Goal: Task Accomplishment & Management: Manage account settings

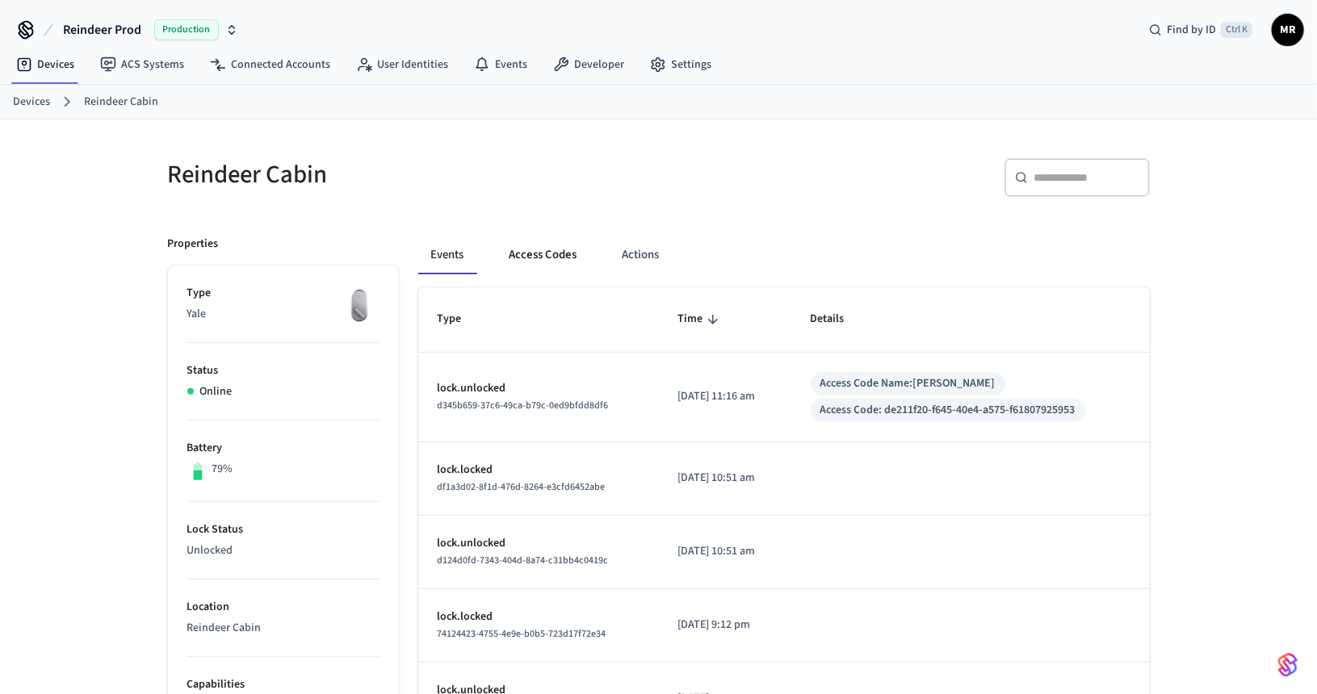
click at [556, 249] on button "Access Codes" at bounding box center [544, 255] width 94 height 39
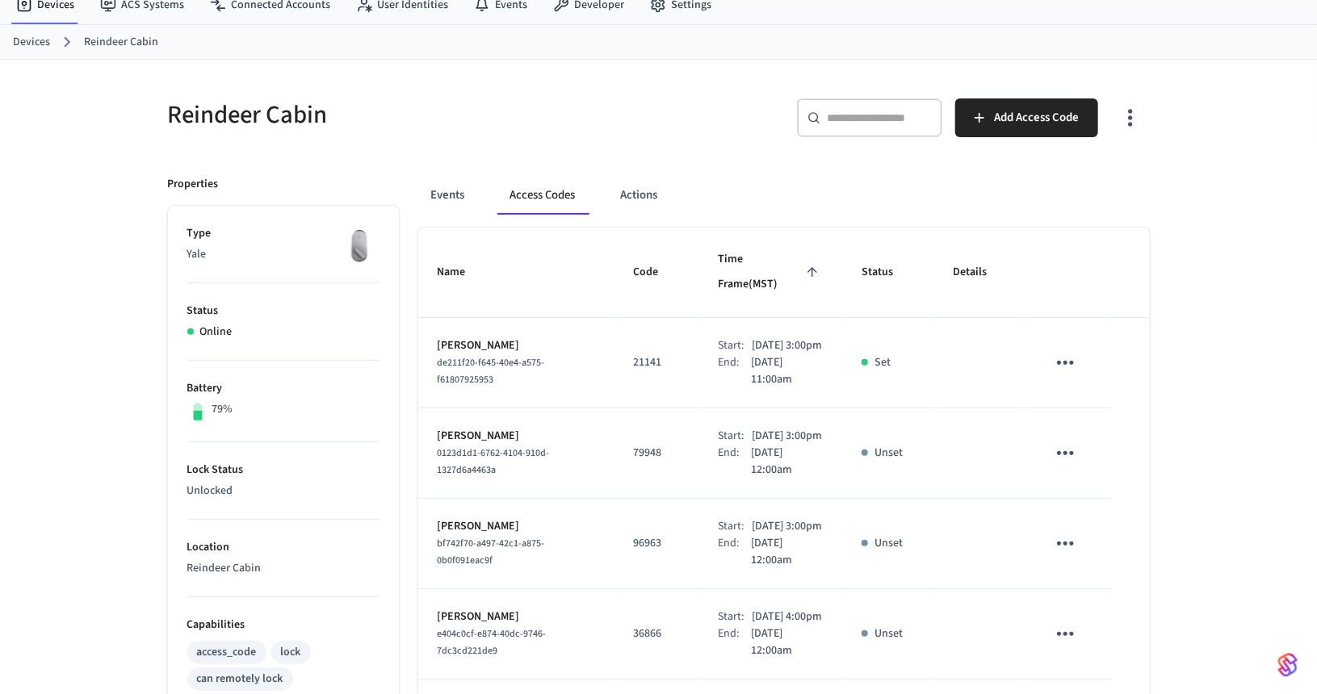
scroll to position [81, 0]
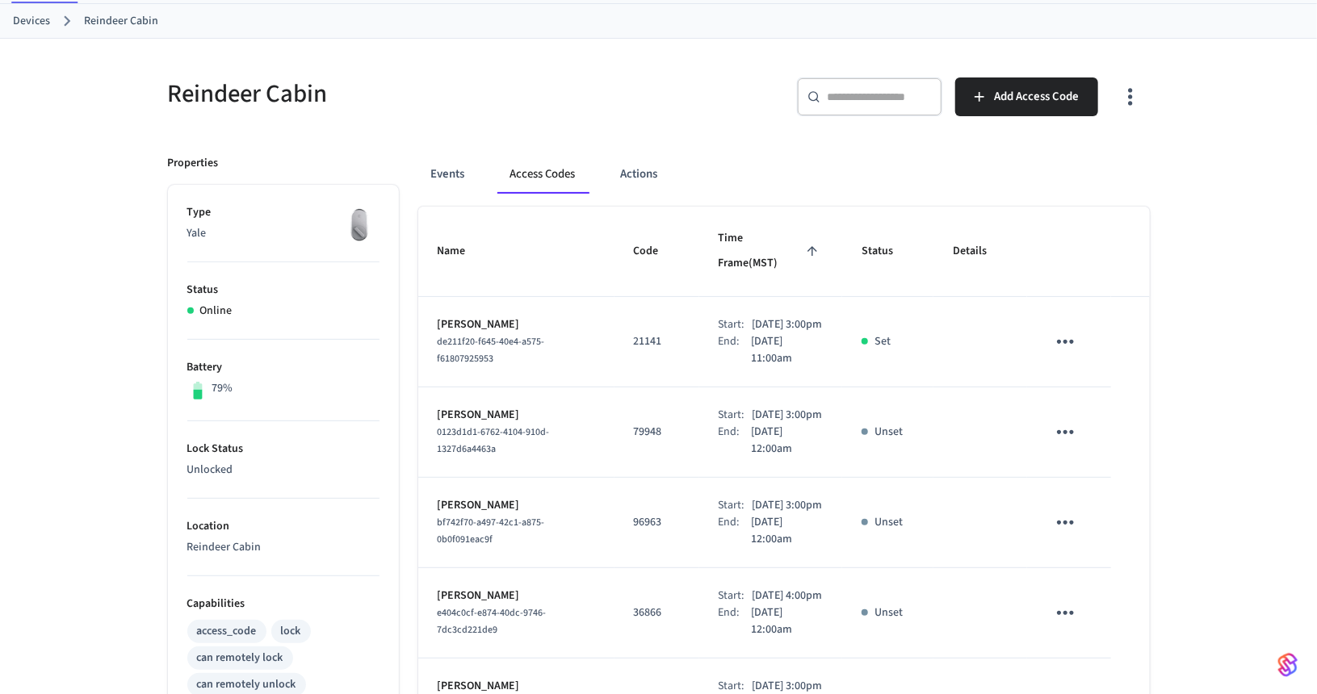
click at [1069, 329] on icon "sticky table" at bounding box center [1065, 341] width 25 height 25
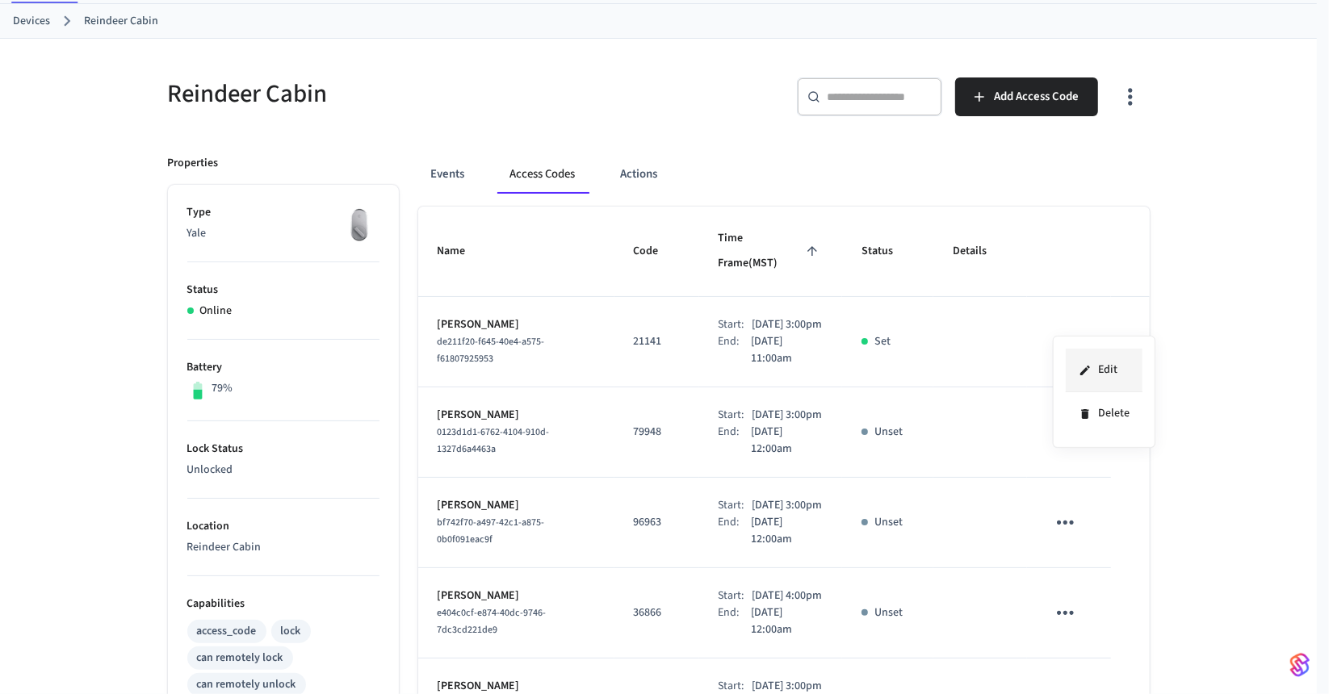
click at [1084, 366] on icon at bounding box center [1085, 370] width 13 height 13
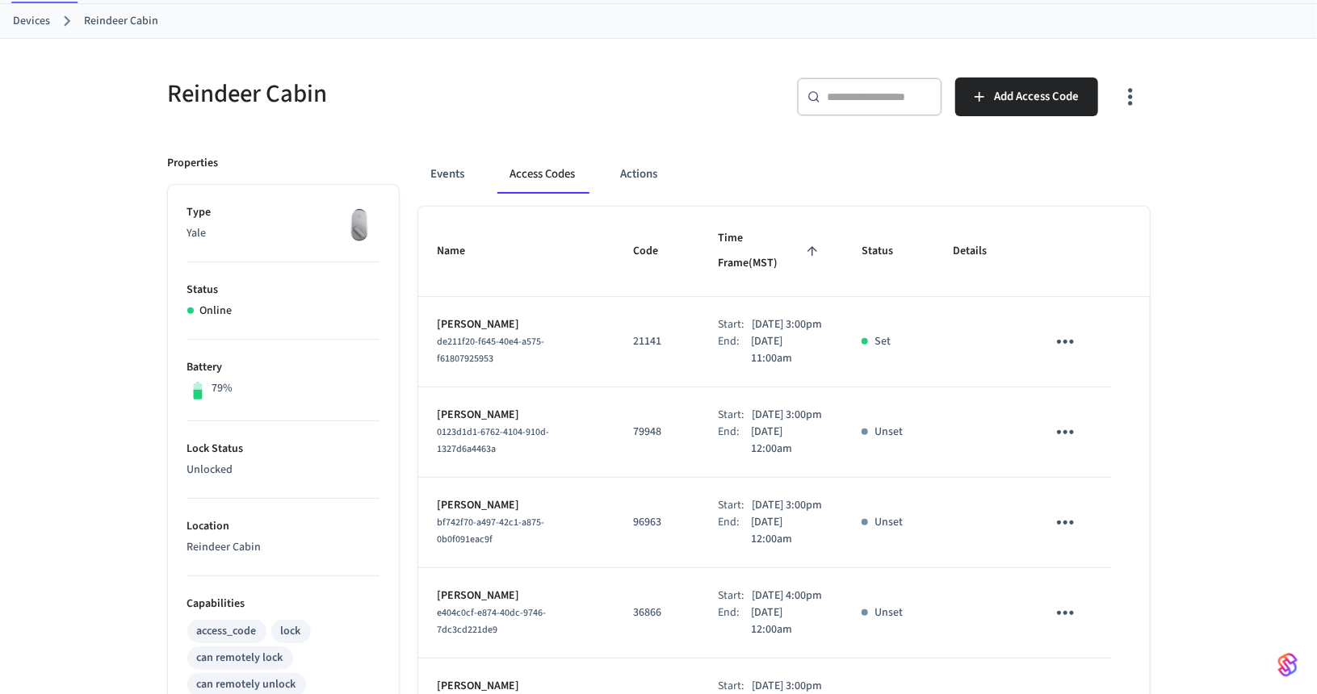
click at [1063, 329] on icon "sticky table" at bounding box center [1065, 341] width 25 height 25
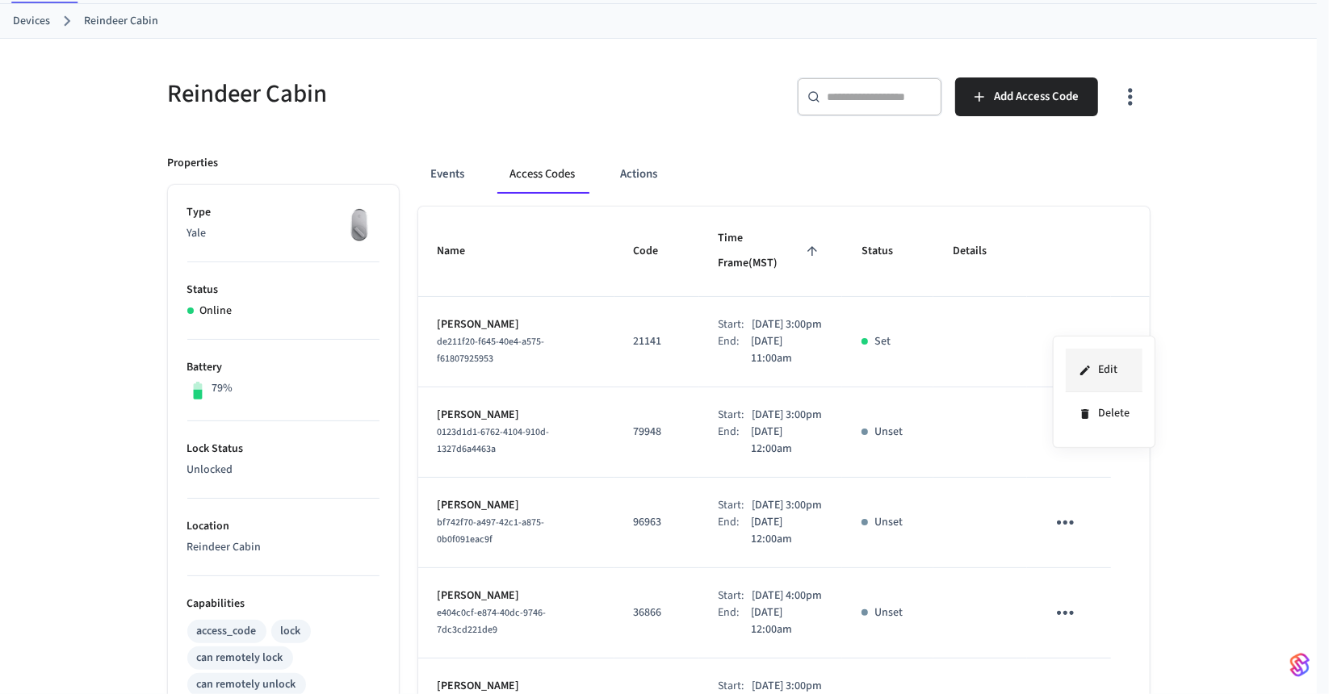
click at [1102, 370] on li "Edit" at bounding box center [1104, 371] width 77 height 44
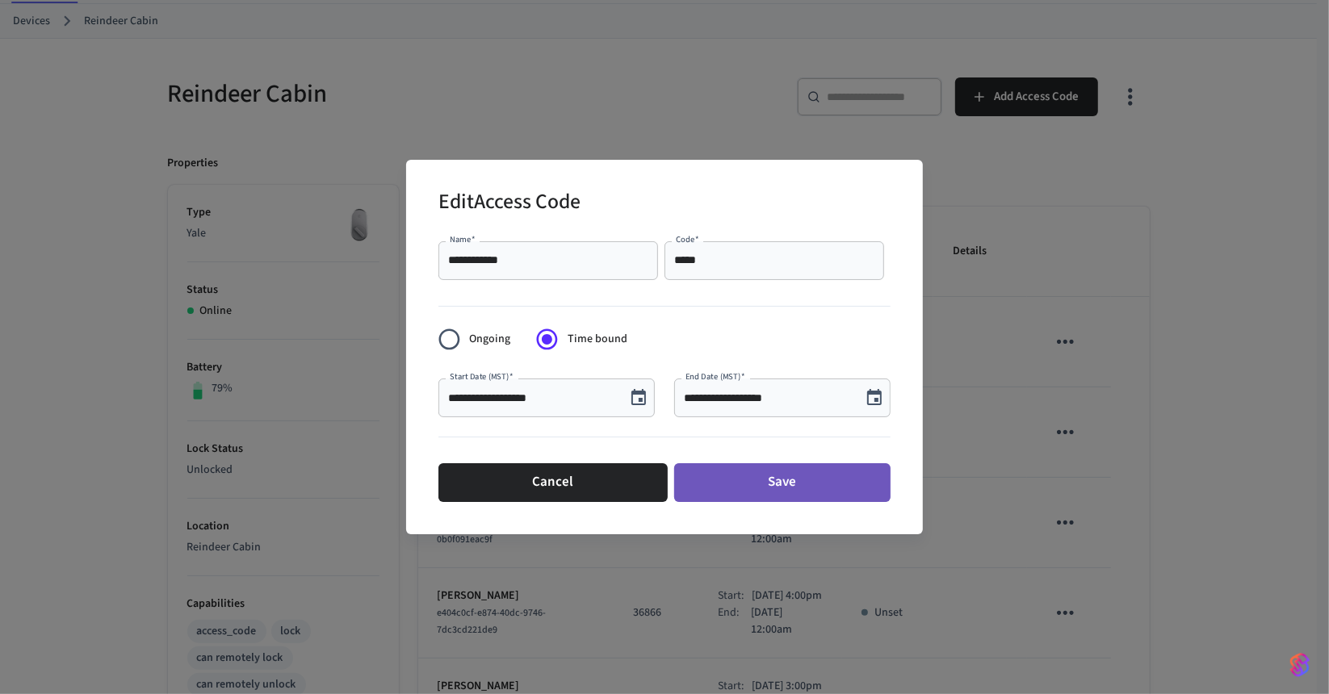
click at [781, 484] on button "Save" at bounding box center [782, 482] width 216 height 39
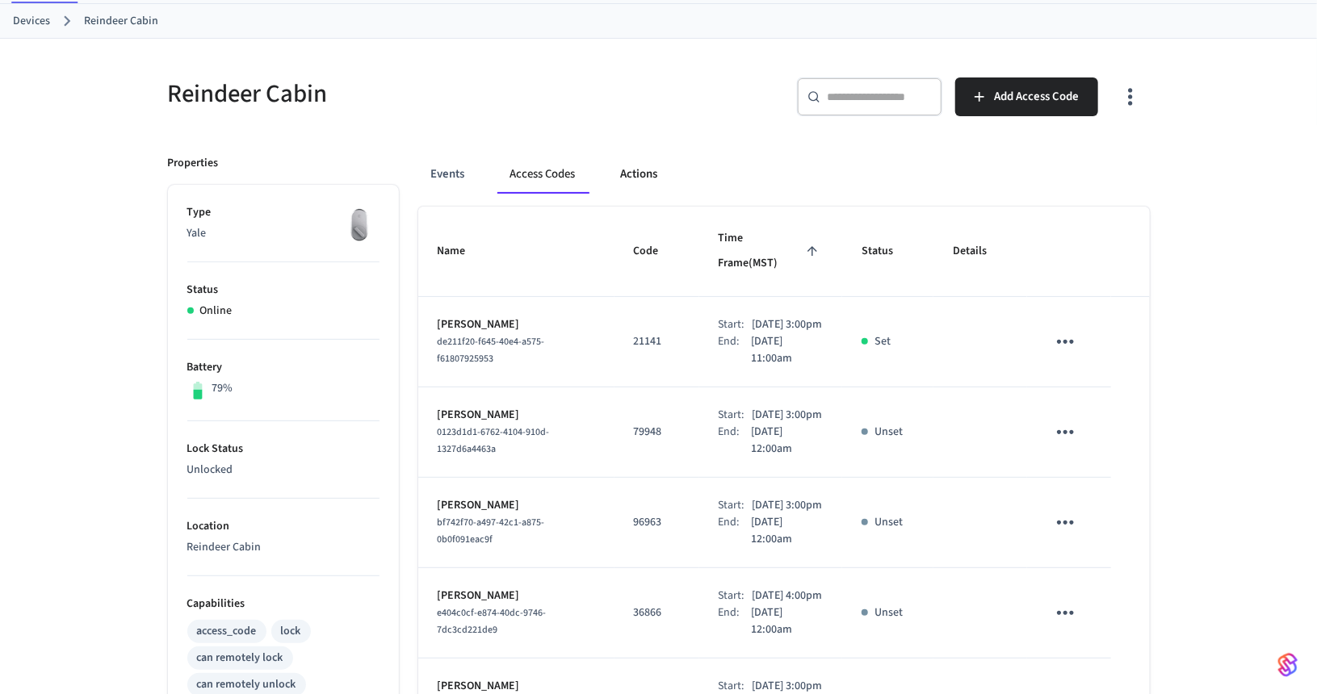
click at [630, 171] on button "Actions" at bounding box center [639, 174] width 63 height 39
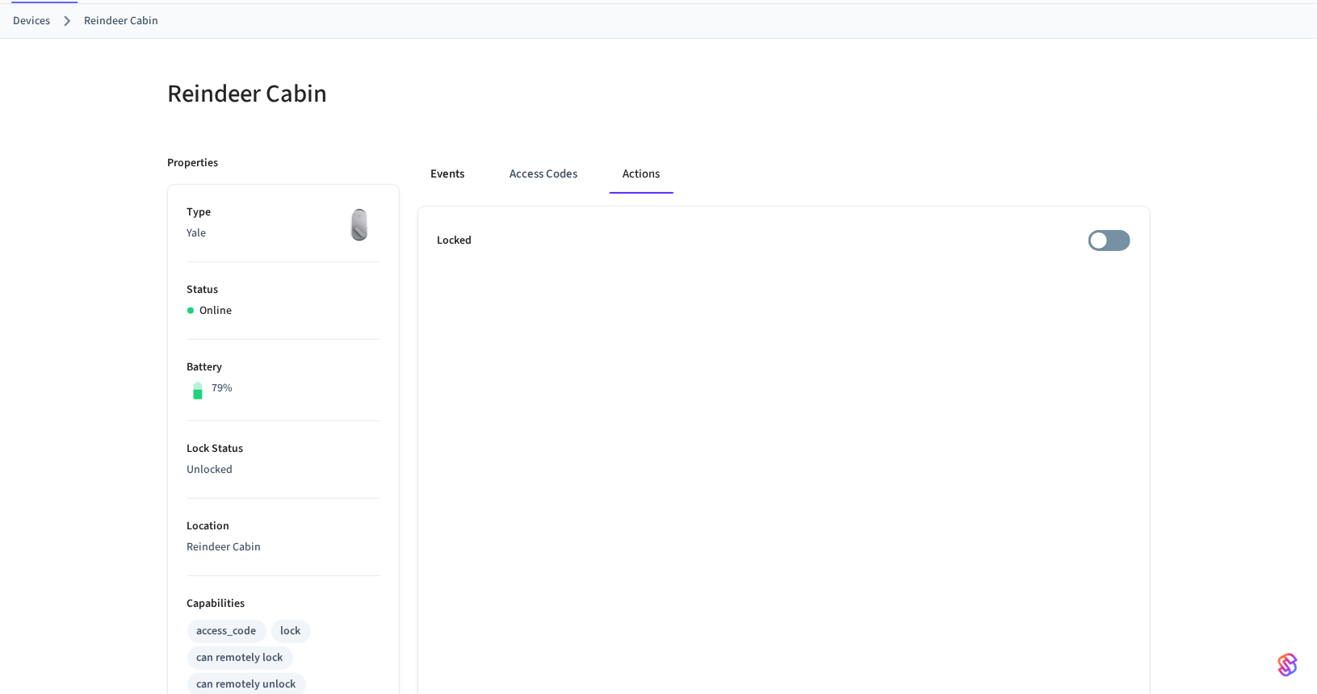
click at [451, 173] on button "Events" at bounding box center [448, 174] width 60 height 39
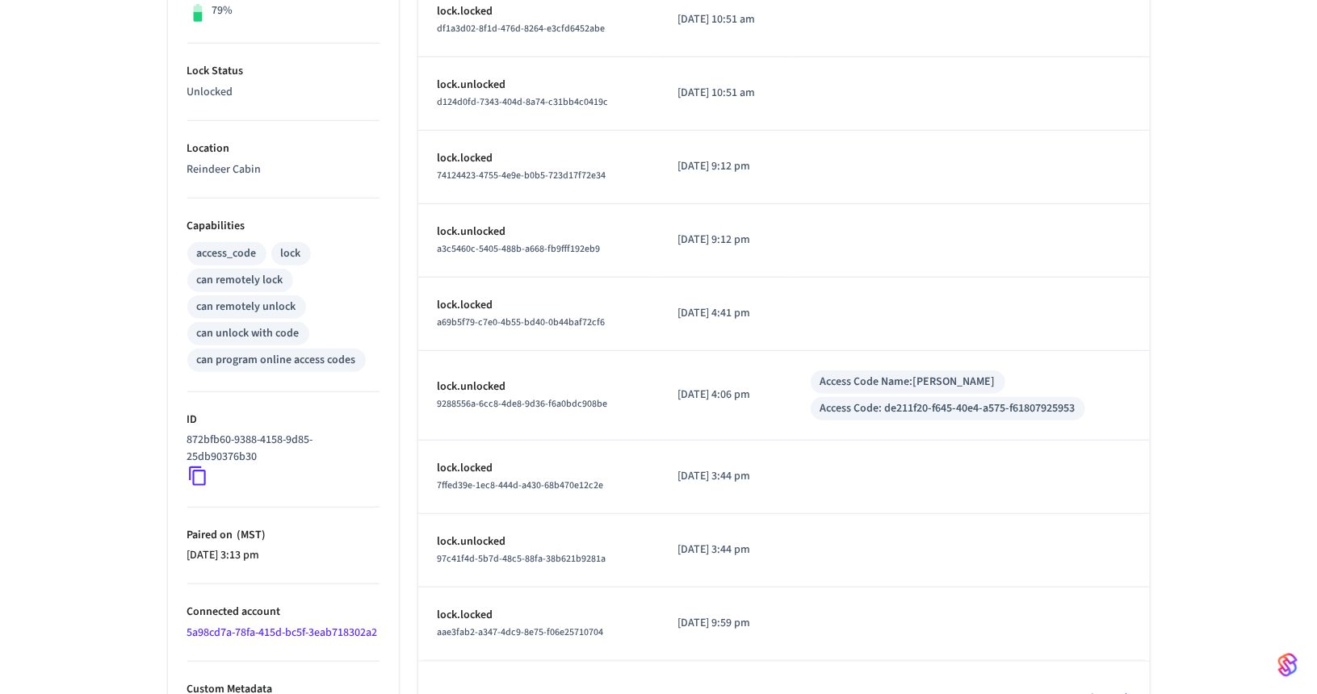
scroll to position [498, 0]
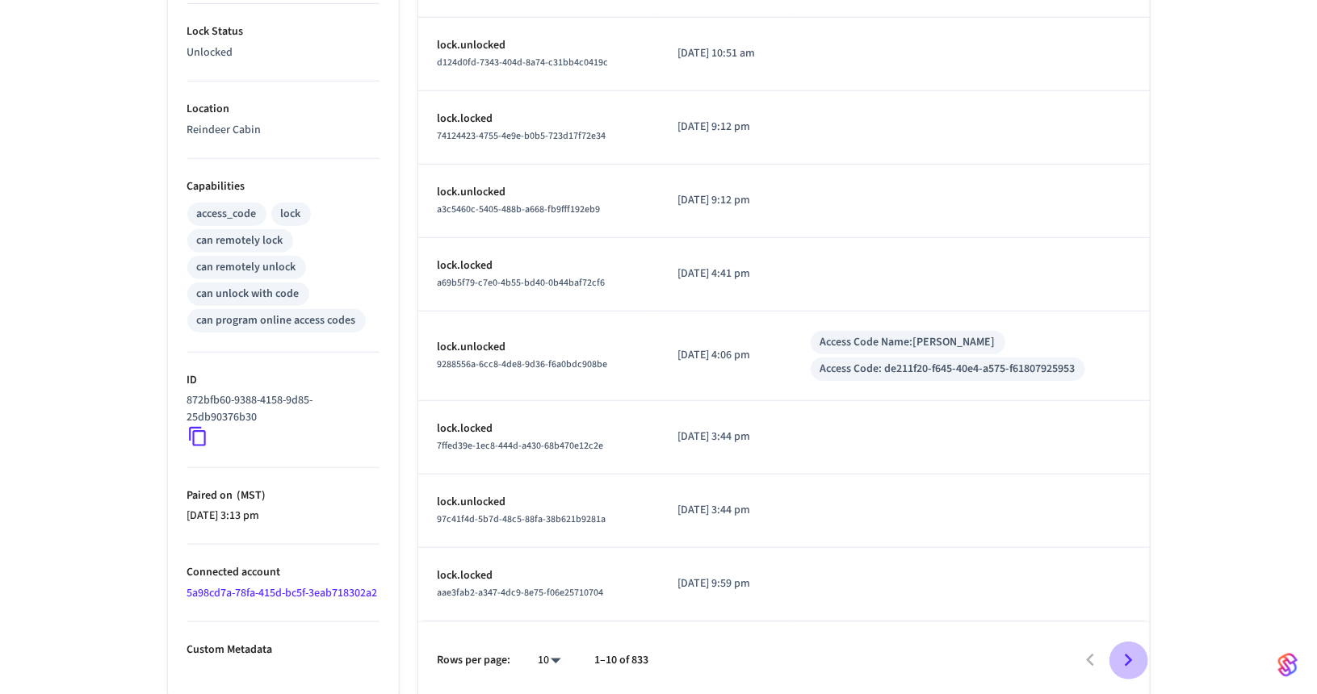
click at [1131, 658] on icon "Go to next page" at bounding box center [1128, 660] width 25 height 25
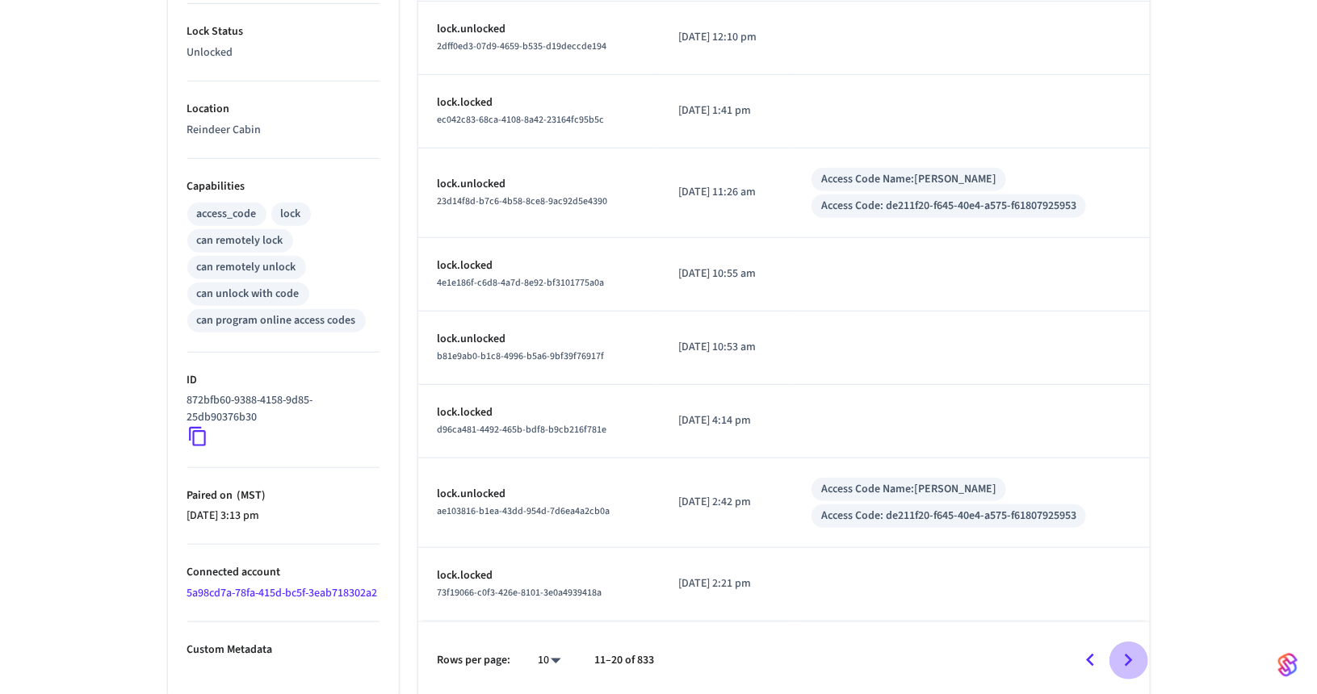
click at [1131, 658] on icon "Go to next page" at bounding box center [1128, 660] width 25 height 25
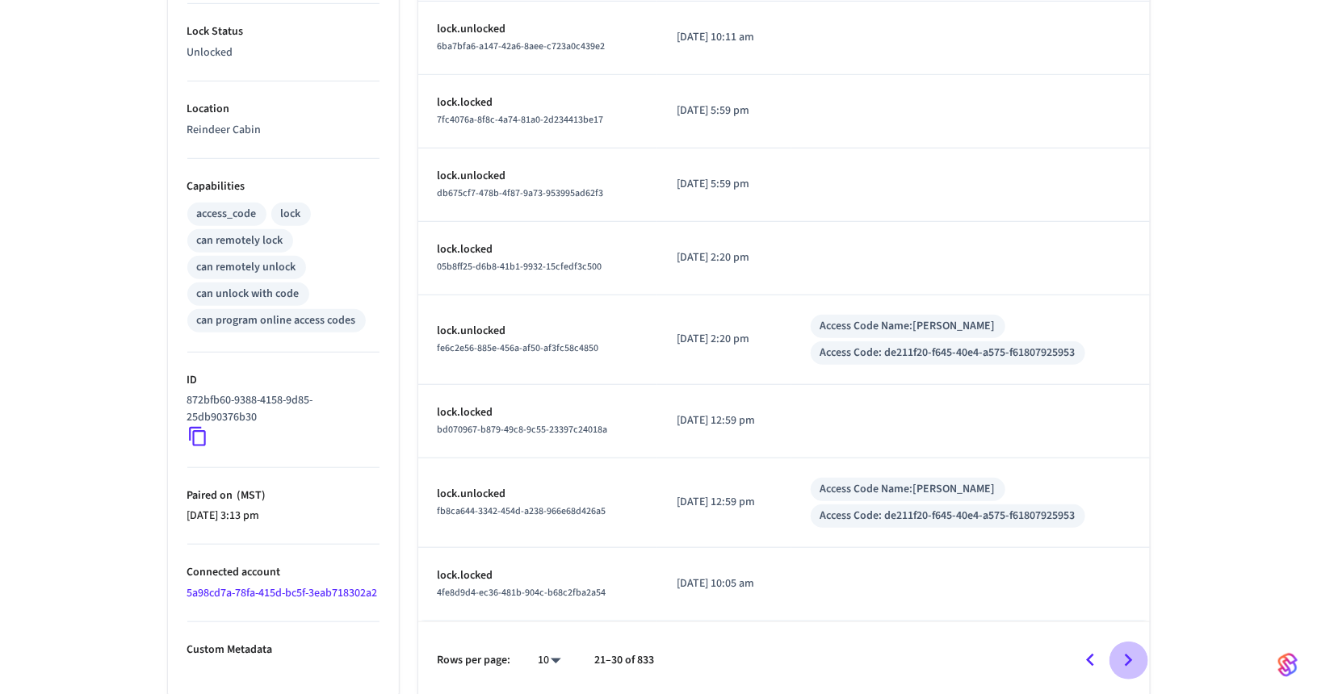
click at [1130, 658] on icon "Go to next page" at bounding box center [1128, 660] width 25 height 25
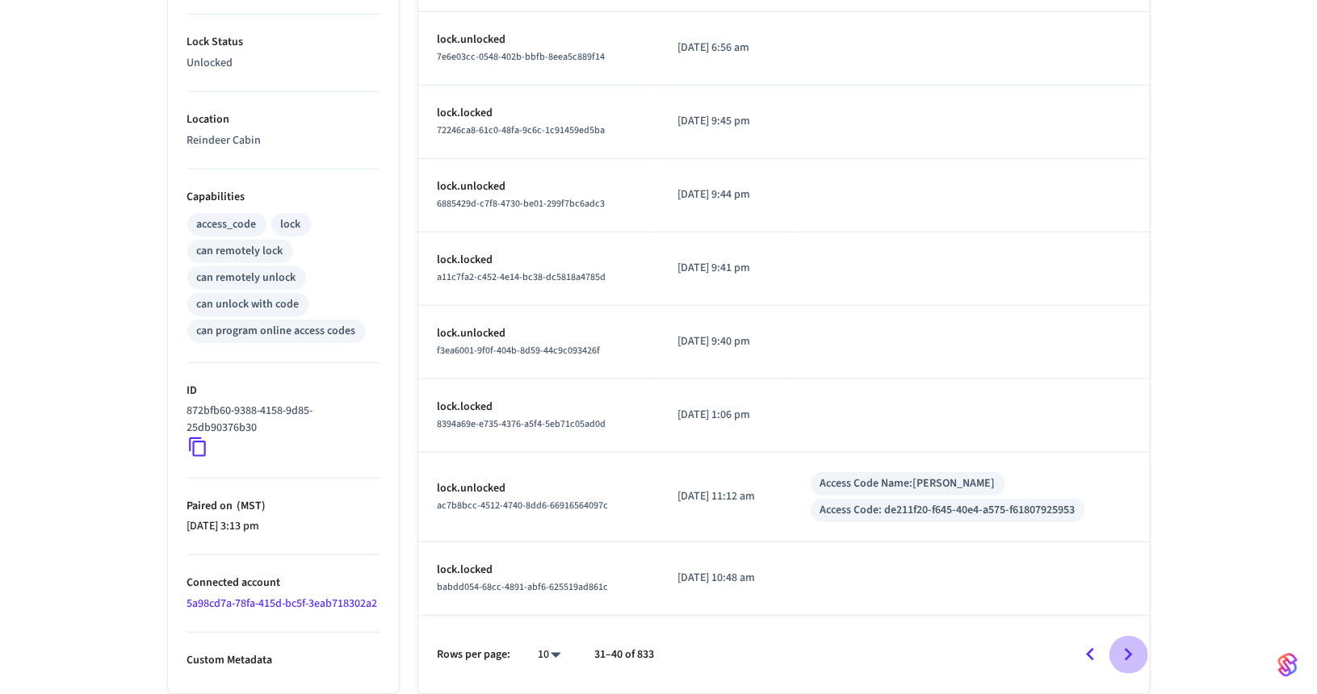
click at [1130, 658] on icon "Go to next page" at bounding box center [1128, 655] width 25 height 25
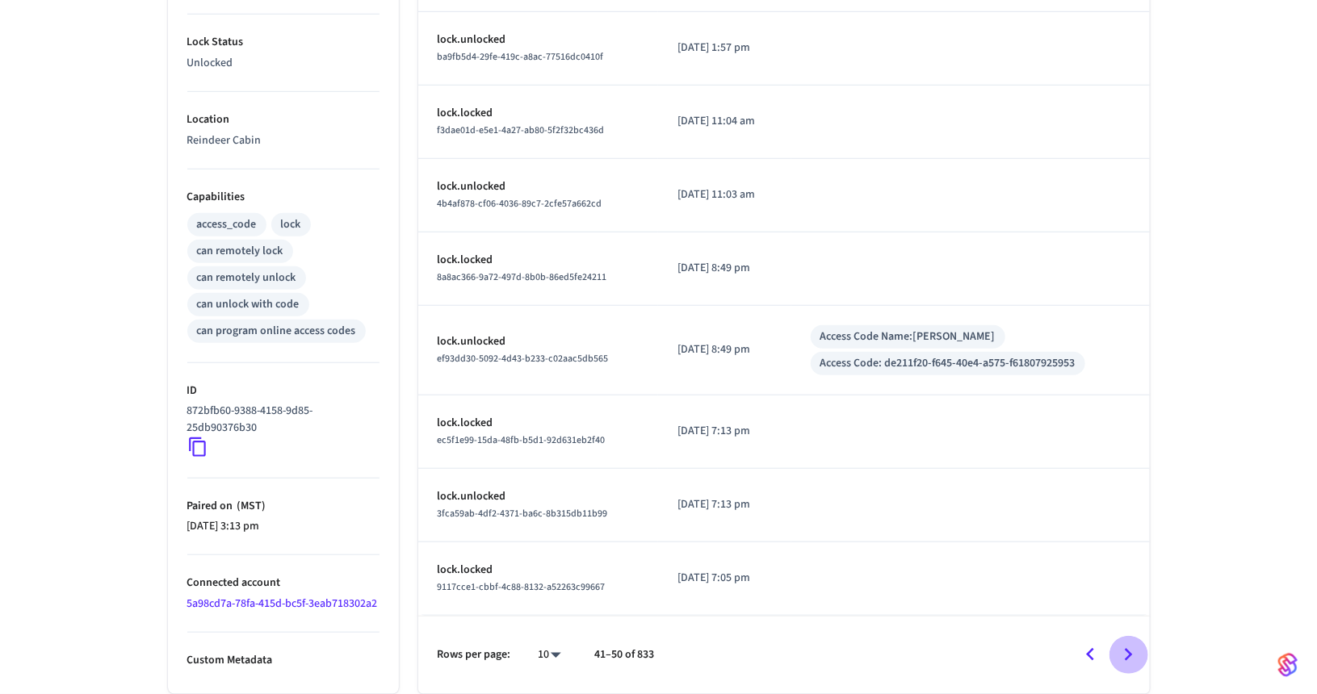
click at [1130, 658] on icon "Go to next page" at bounding box center [1128, 655] width 25 height 25
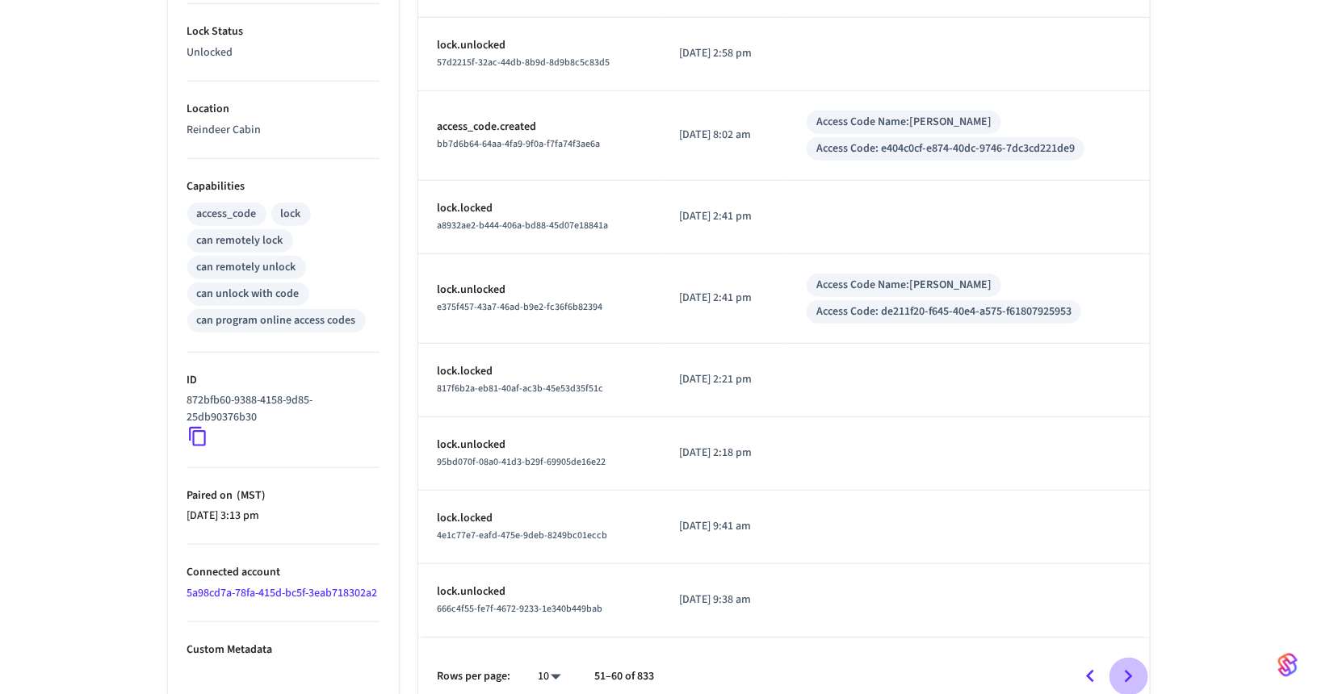
click at [1130, 665] on icon "Go to next page" at bounding box center [1128, 677] width 25 height 25
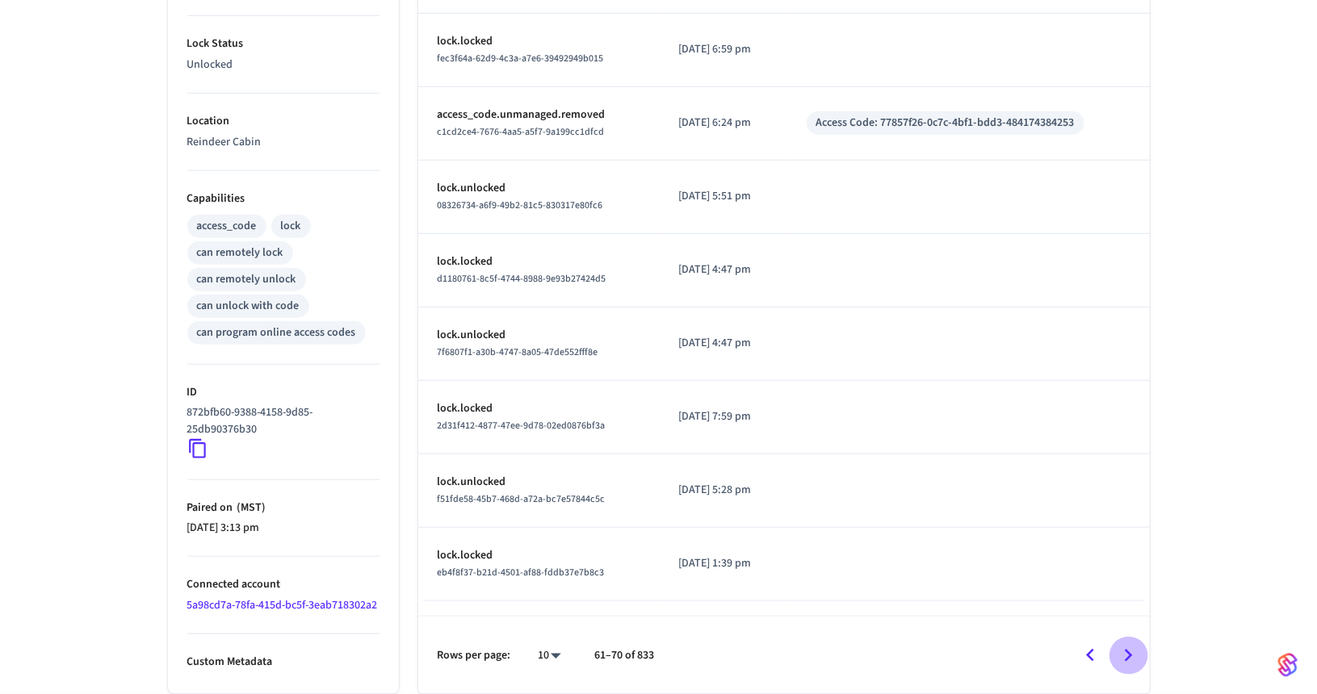
click at [1130, 658] on icon "Go to next page" at bounding box center [1128, 656] width 25 height 25
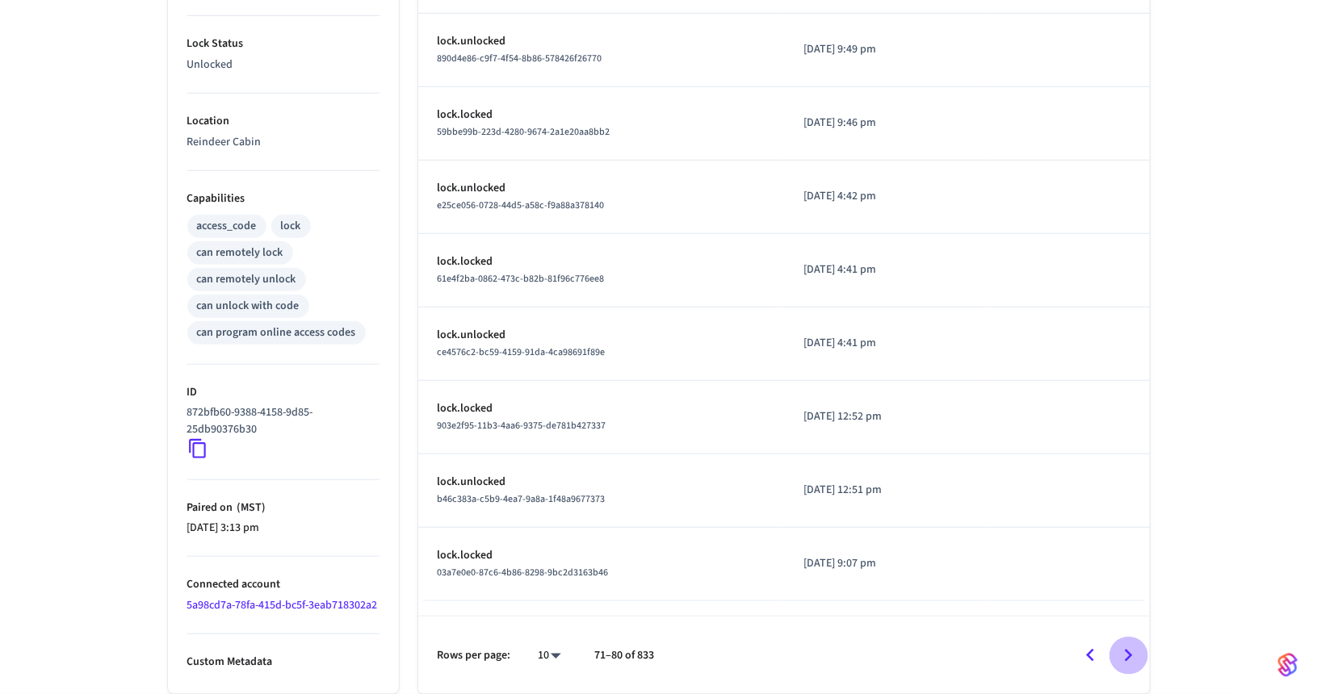
click at [1130, 658] on icon "Go to next page" at bounding box center [1128, 656] width 25 height 25
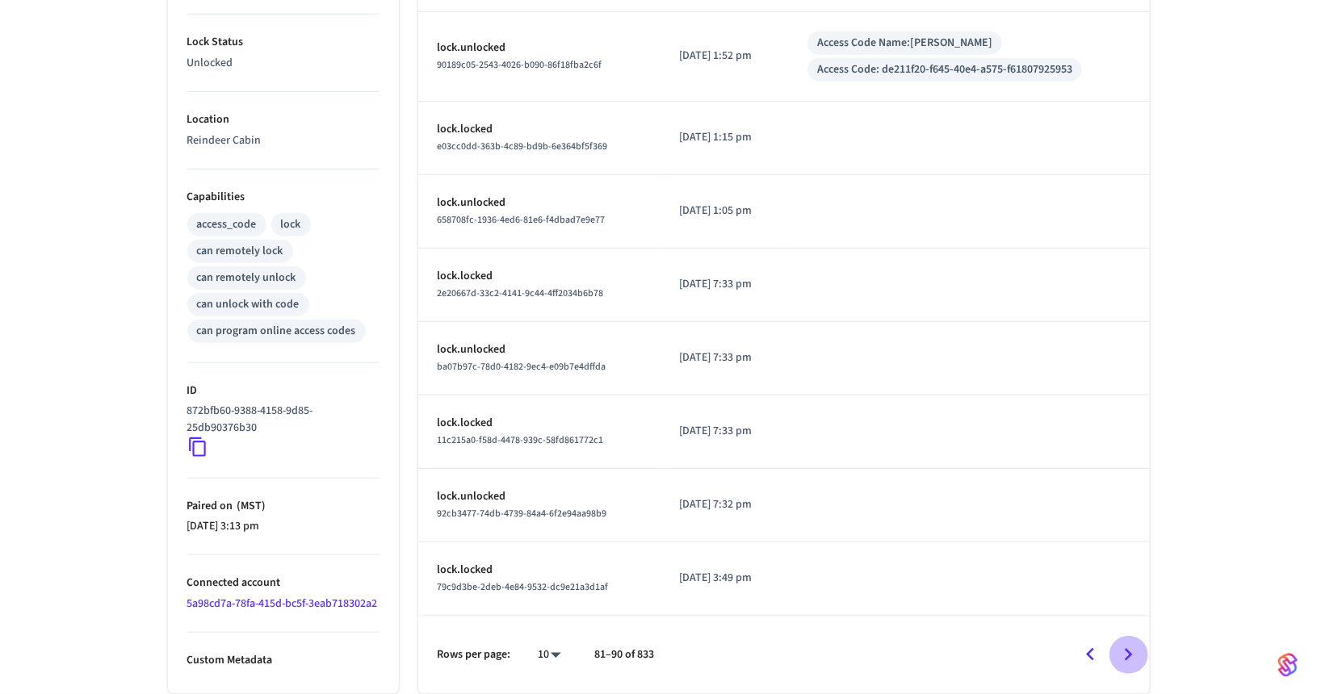
click at [1130, 658] on icon "Go to next page" at bounding box center [1128, 655] width 25 height 25
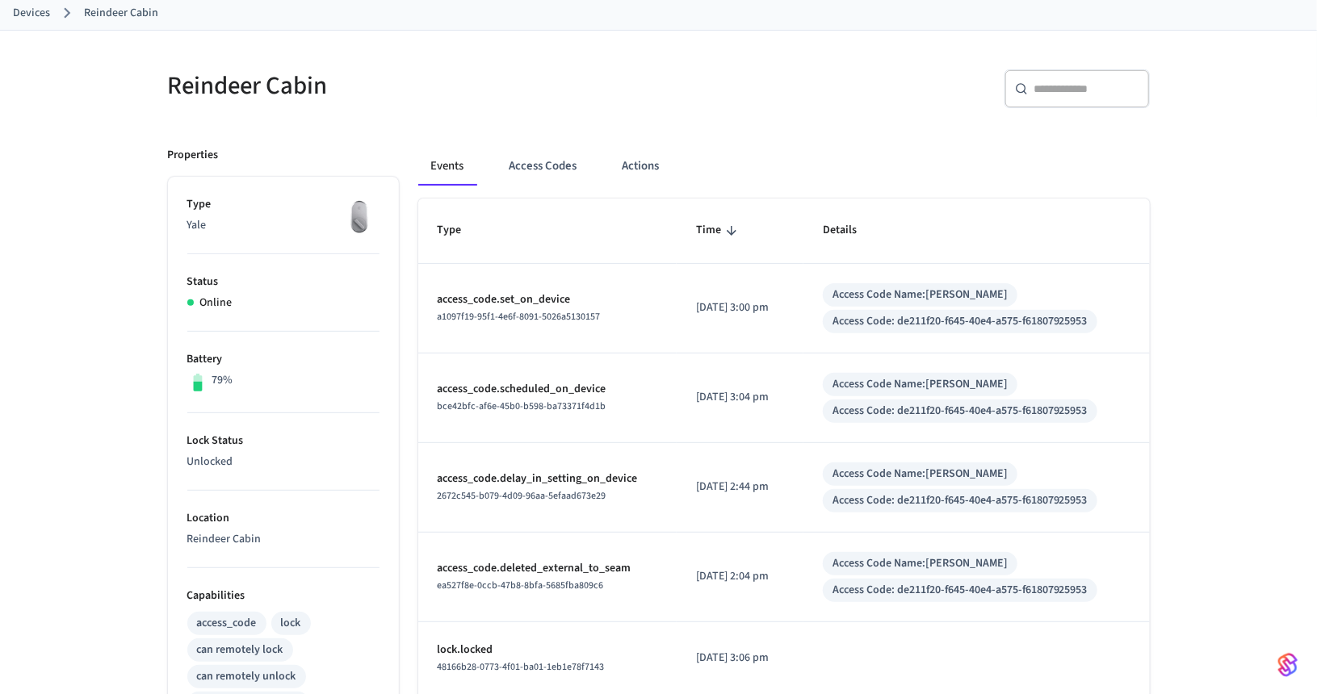
scroll to position [0, 0]
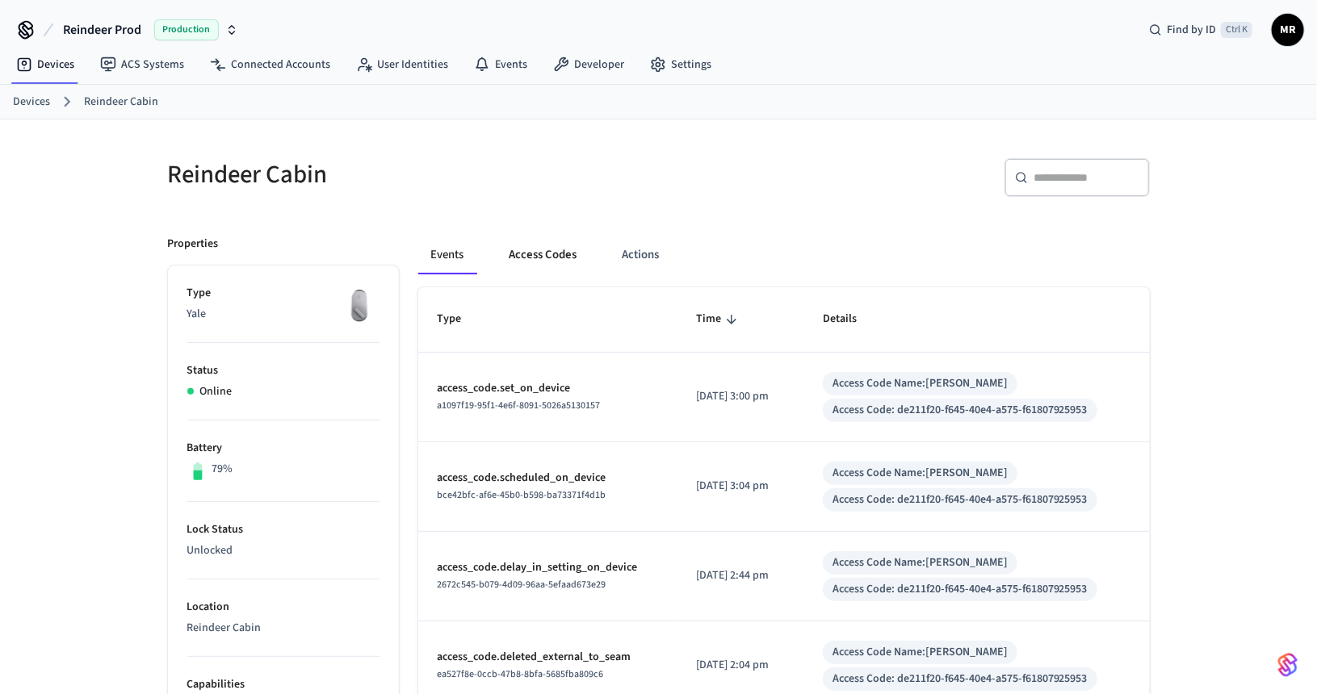
click at [534, 254] on button "Access Codes" at bounding box center [544, 255] width 94 height 39
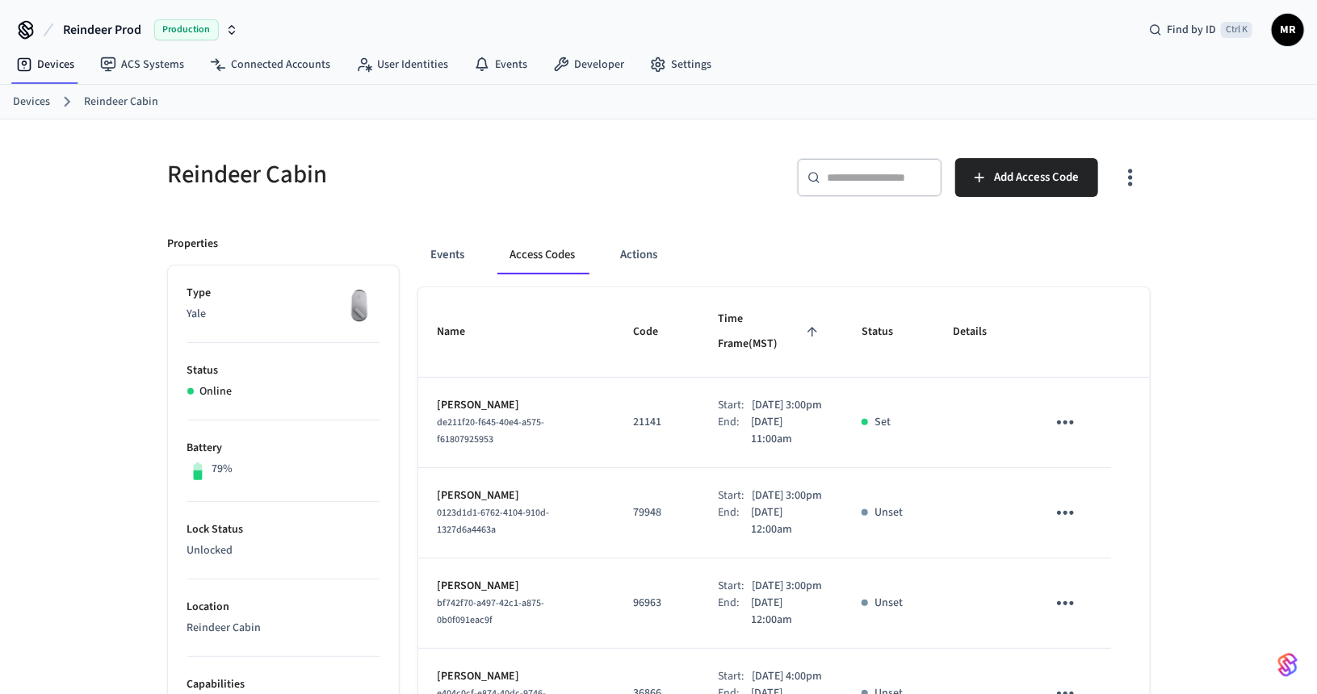
click at [1067, 421] on icon "sticky table" at bounding box center [1065, 423] width 17 height 4
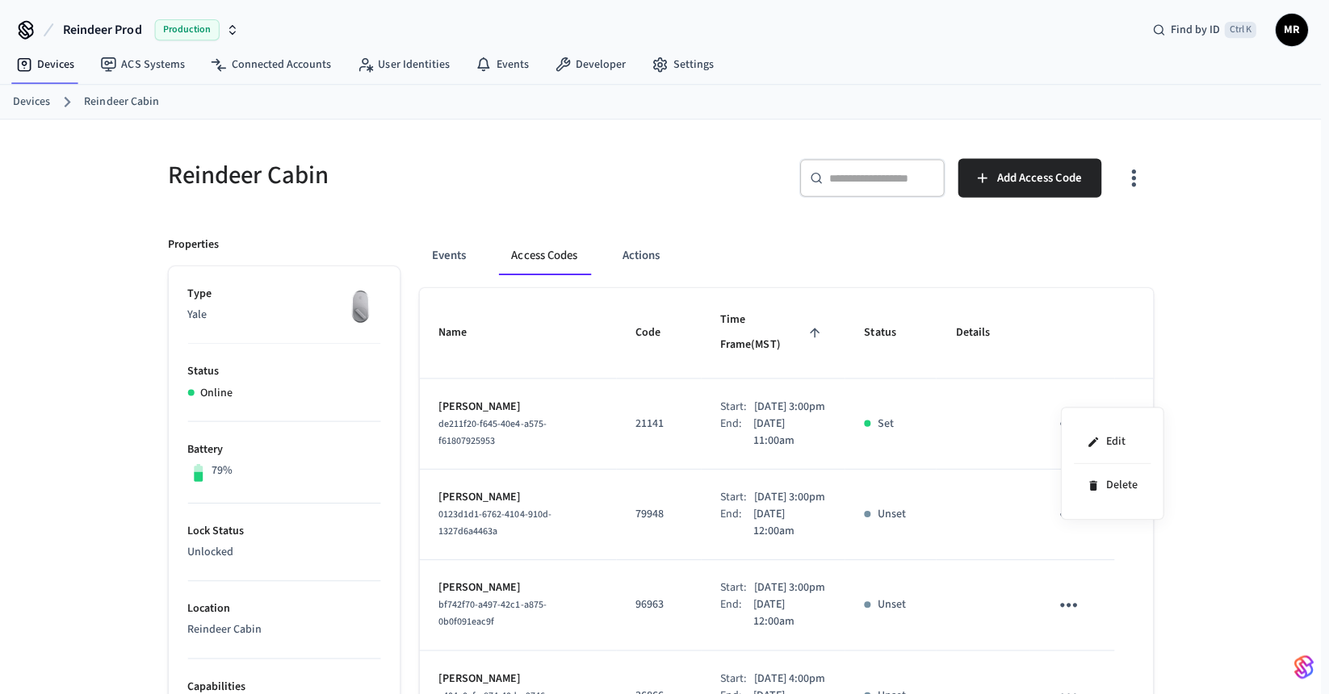
click at [1067, 405] on div at bounding box center [664, 347] width 1329 height 694
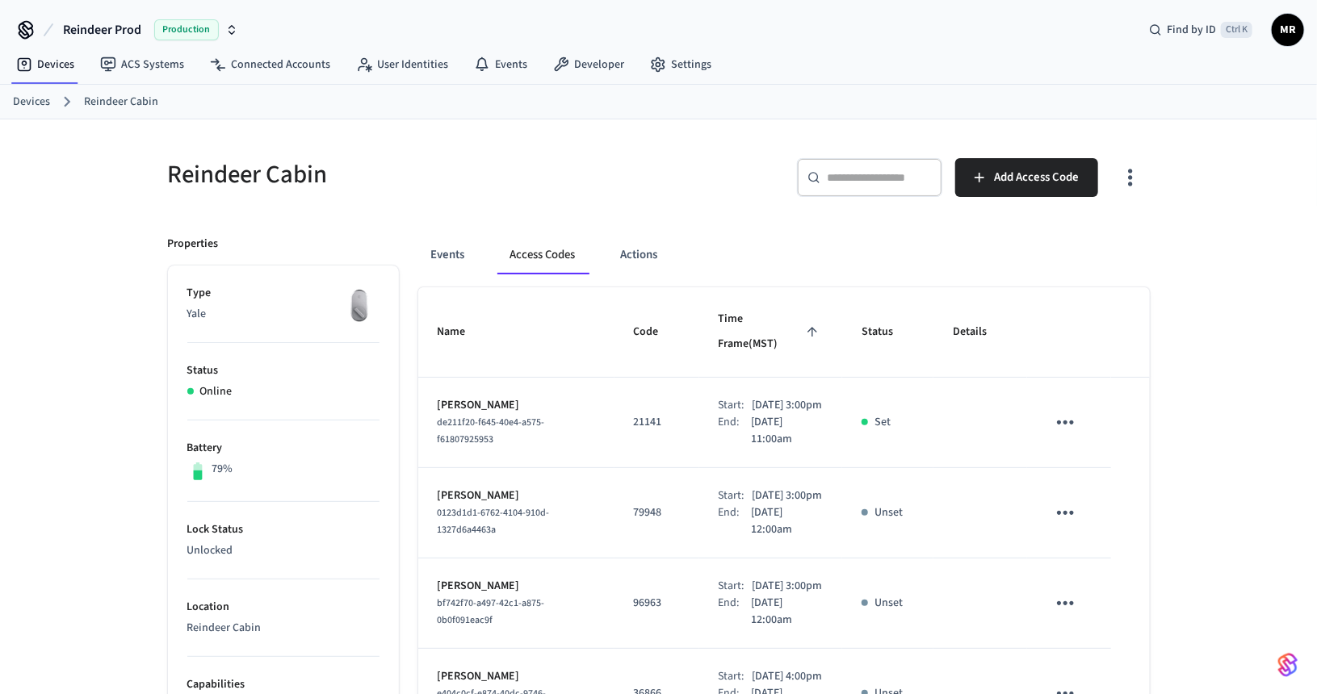
click at [1067, 421] on icon "sticky table" at bounding box center [1065, 423] width 17 height 4
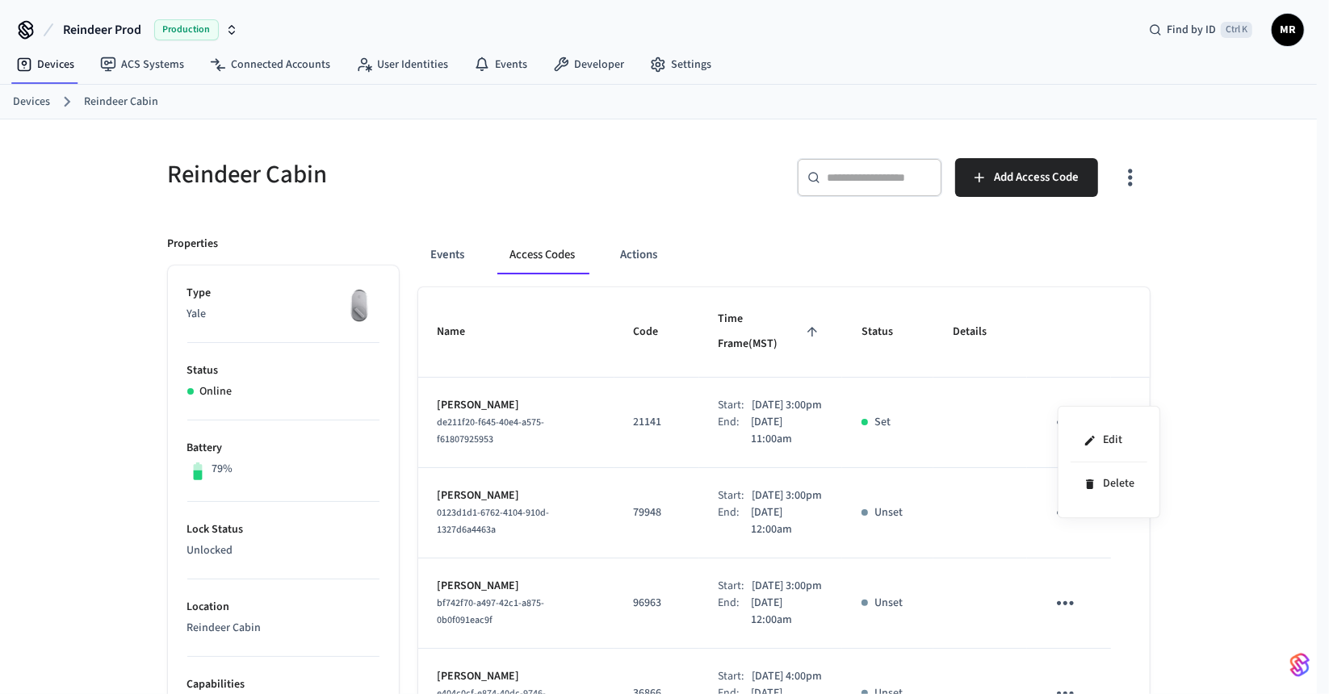
click at [1067, 405] on div at bounding box center [664, 347] width 1329 height 694
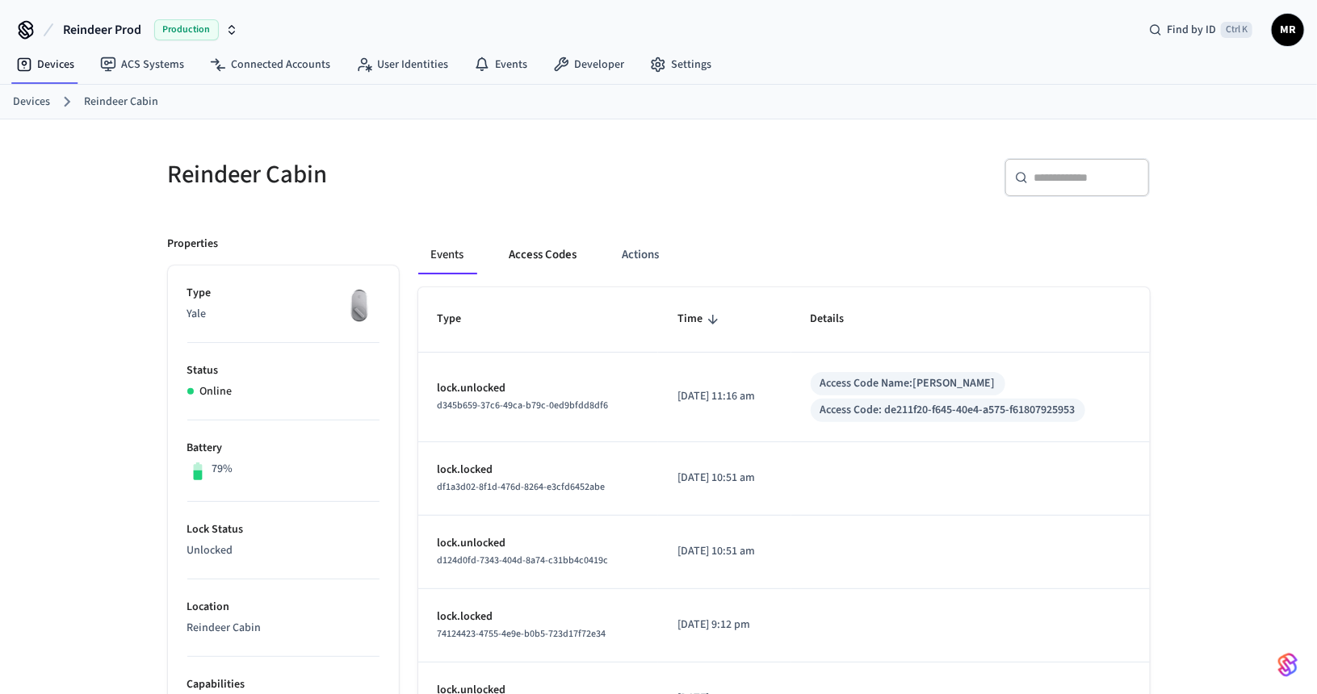
click at [556, 254] on button "Access Codes" at bounding box center [544, 255] width 94 height 39
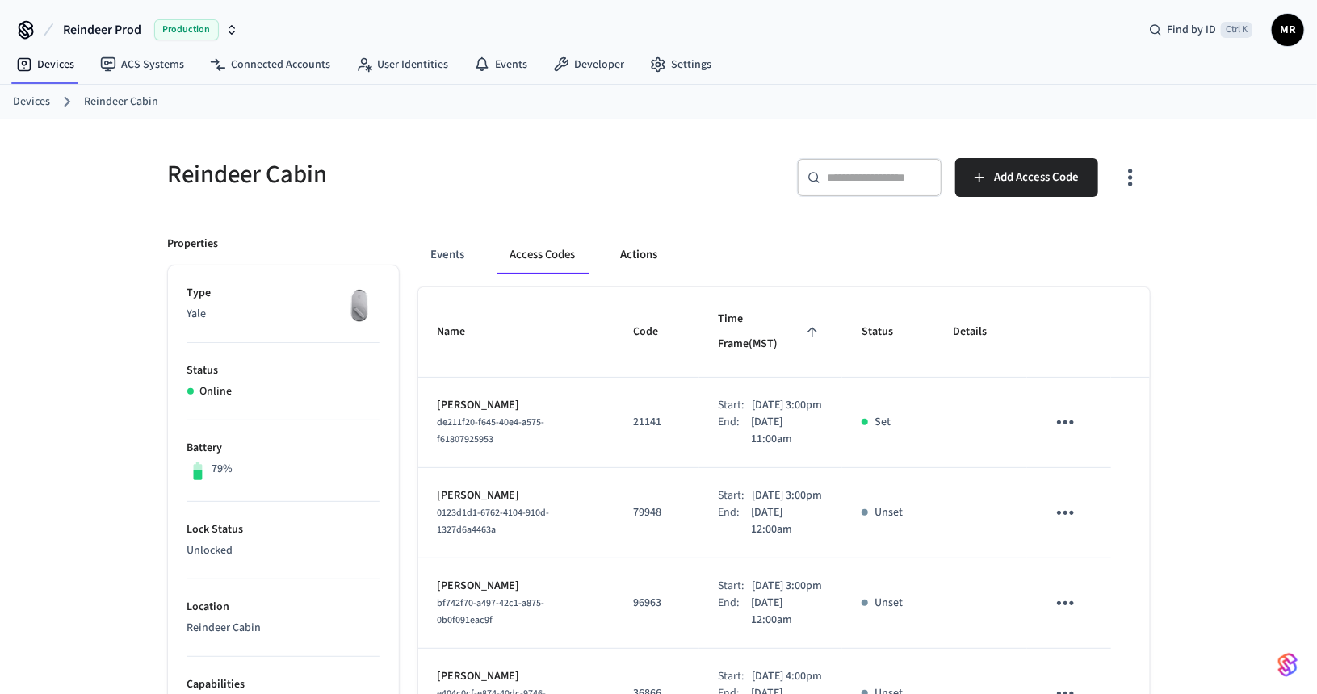
click at [634, 252] on button "Actions" at bounding box center [639, 255] width 63 height 39
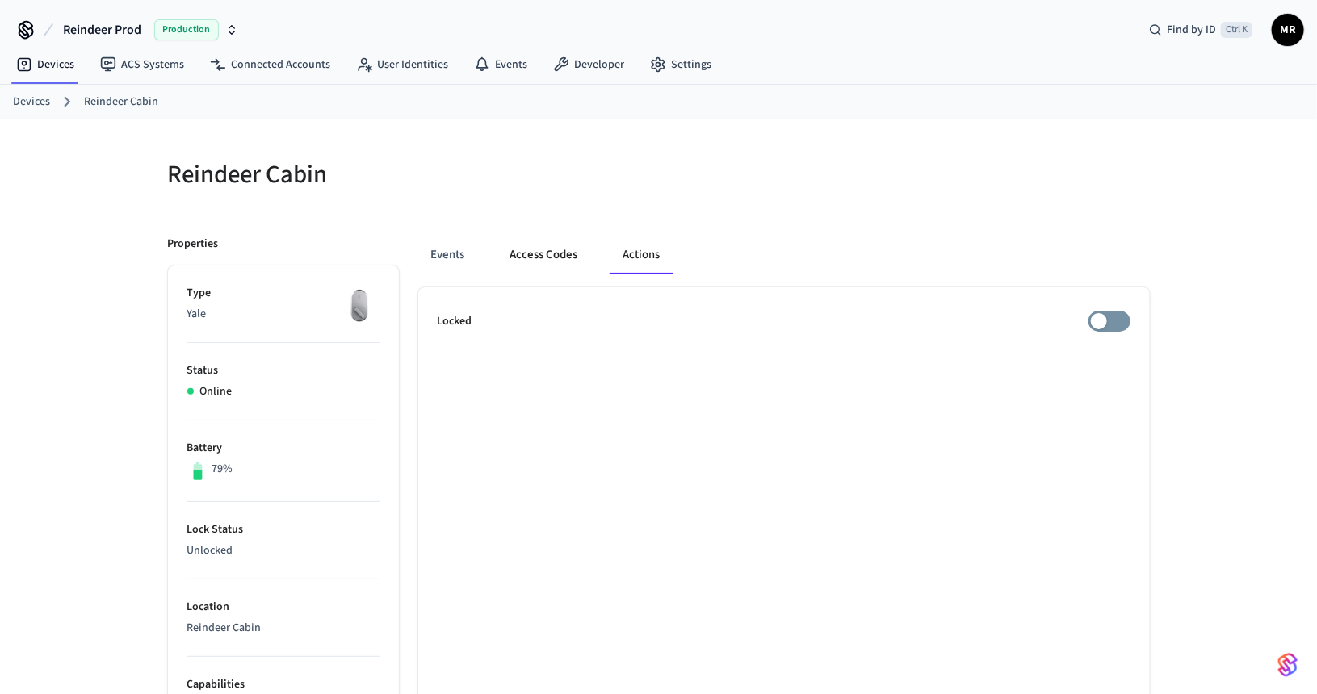
click at [539, 254] on button "Access Codes" at bounding box center [544, 255] width 94 height 39
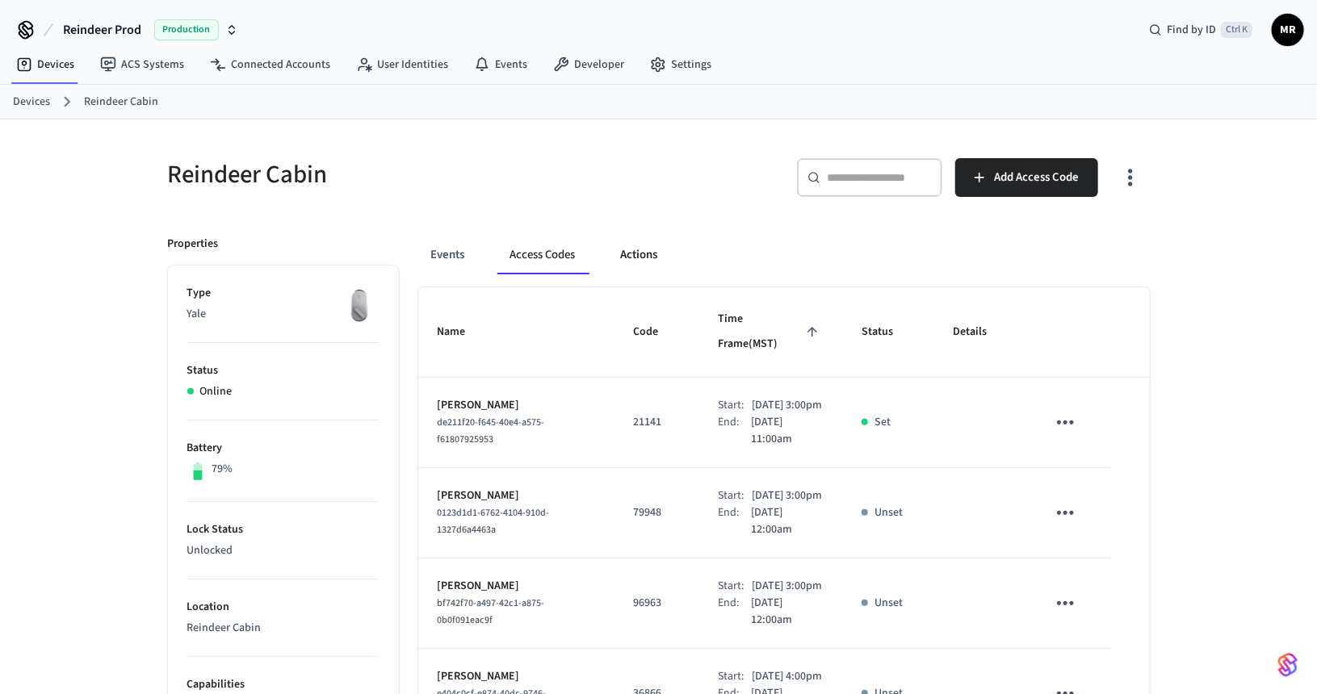
click at [627, 251] on button "Actions" at bounding box center [639, 255] width 63 height 39
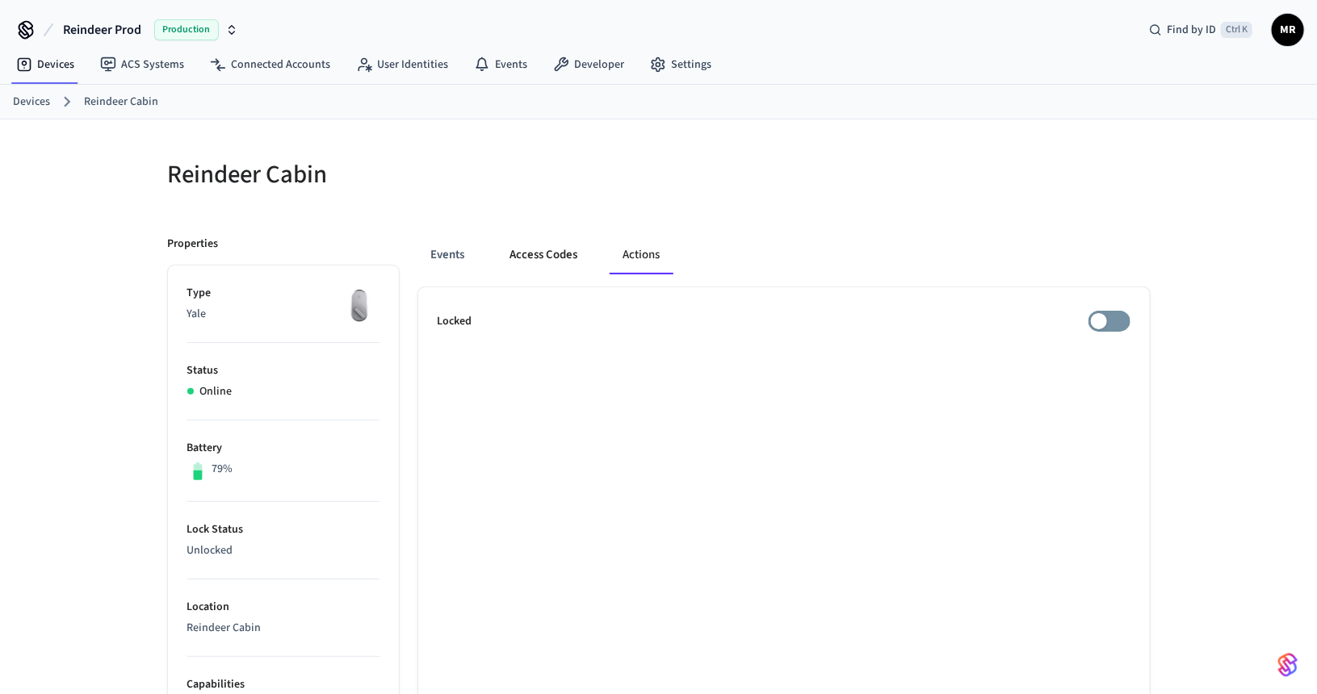
click at [554, 248] on button "Access Codes" at bounding box center [544, 255] width 94 height 39
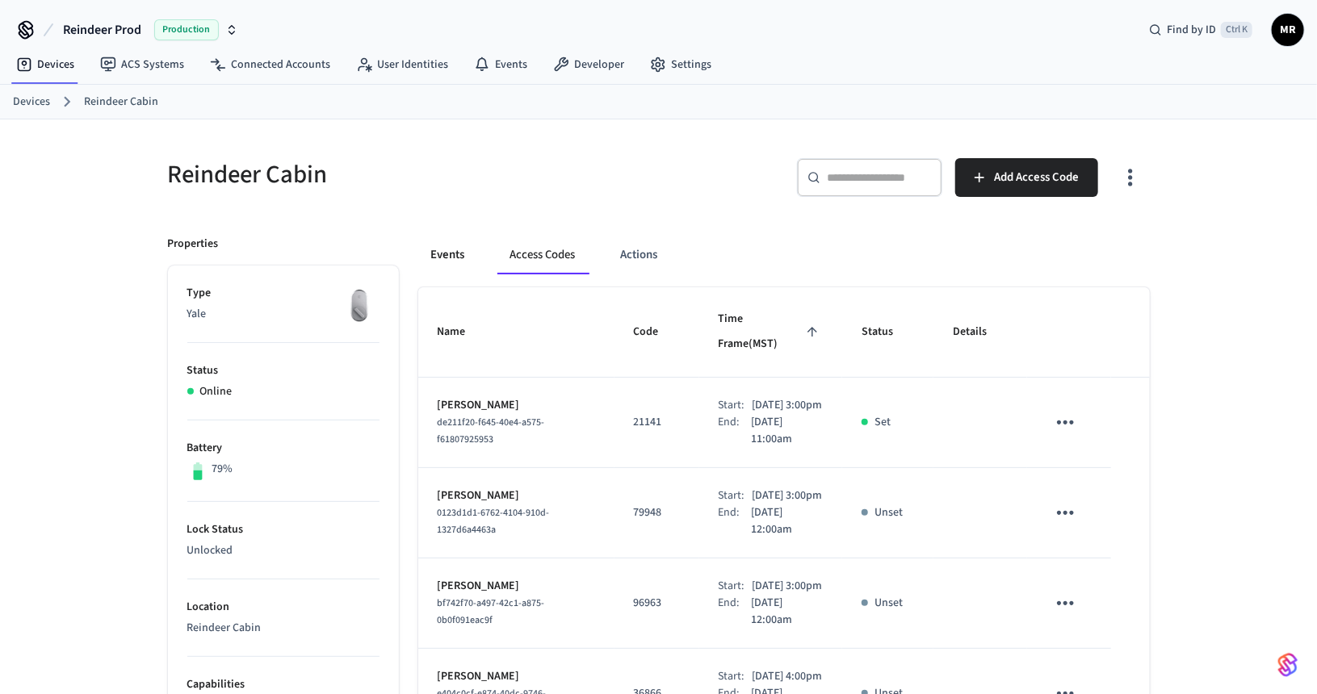
click at [449, 252] on button "Events" at bounding box center [448, 255] width 60 height 39
